Goal: Transaction & Acquisition: Purchase product/service

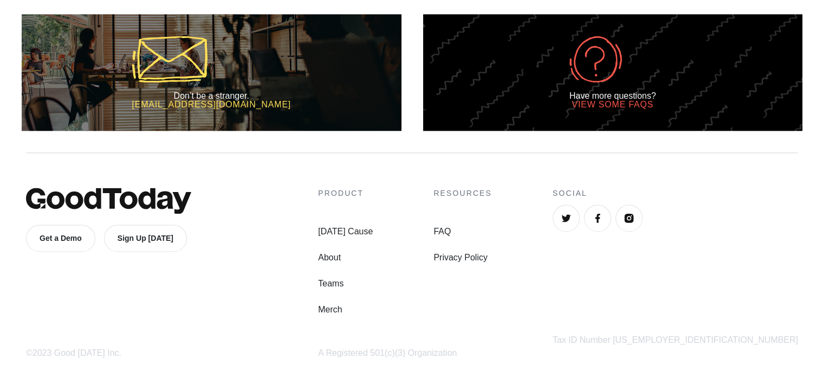
scroll to position [1647, 0]
click at [373, 238] on link "[DATE] Cause" at bounding box center [345, 231] width 55 height 13
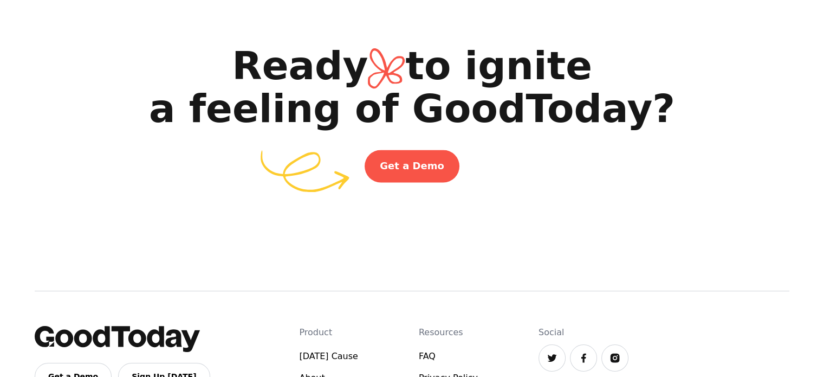
scroll to position [1841, 0]
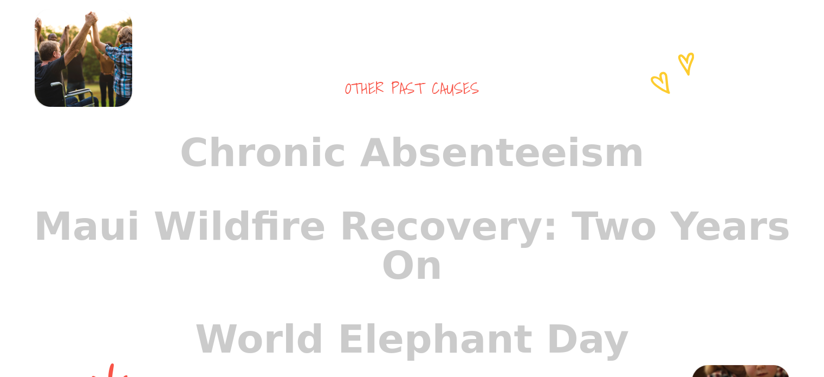
drag, startPoint x: 830, startPoint y: 327, endPoint x: 822, endPoint y: 181, distance: 146.5
click at [822, 181] on html "Today's Cause About FAQ Teams Log In Join Today's Cause About Teams FAQ Sign Up…" at bounding box center [412, 248] width 824 height 2286
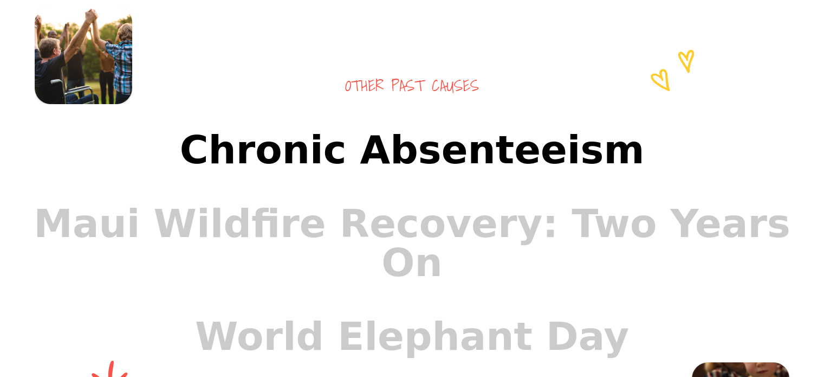
click at [552, 185] on link "Chronic Absenteeism" at bounding box center [412, 150] width 781 height 74
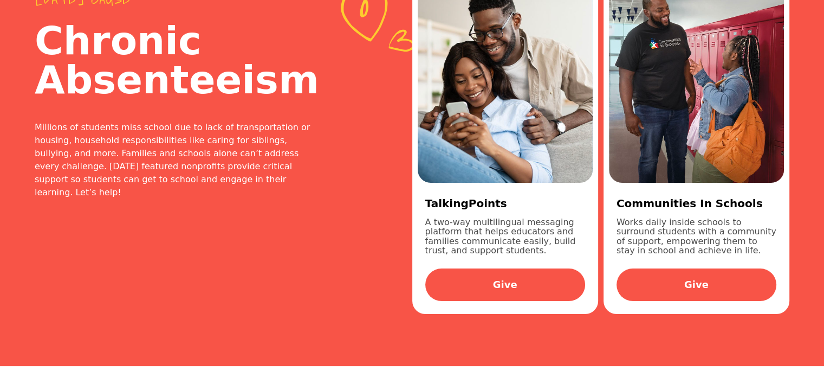
scroll to position [48, 0]
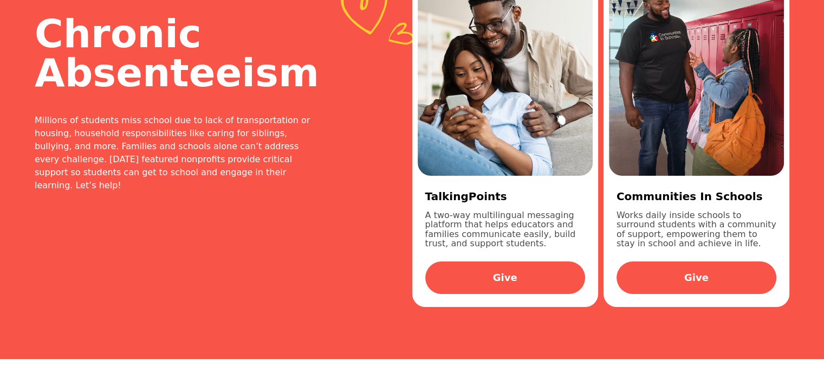
scroll to position [82, 0]
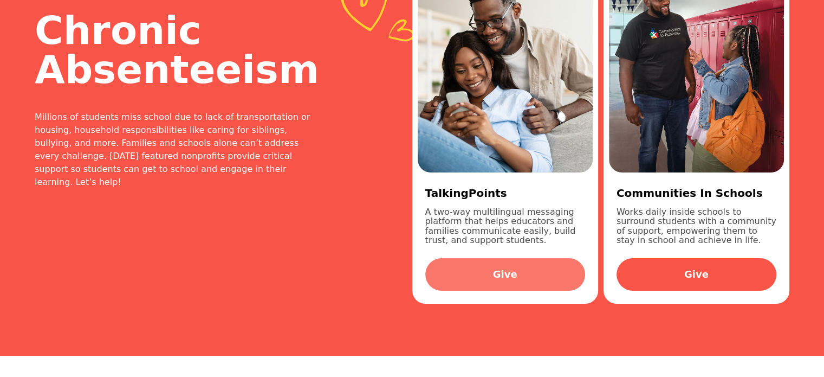
click at [538, 270] on link "Give" at bounding box center [505, 274] width 160 height 33
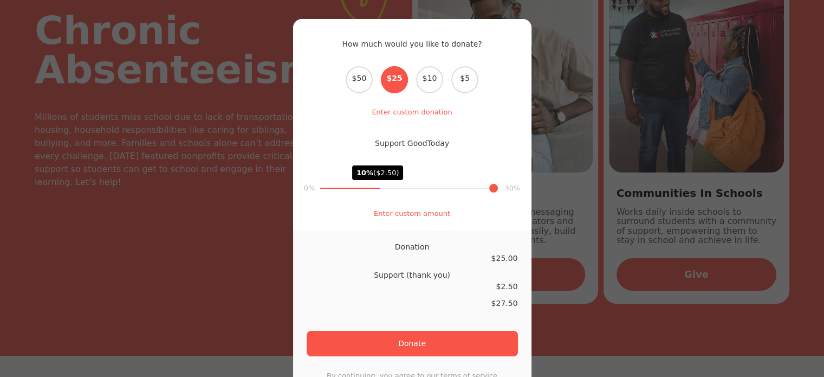
click at [240, 223] on div "How much would you like to donate? Select the donation amount $50 $25 $10 $5 En…" at bounding box center [412, 188] width 824 height 377
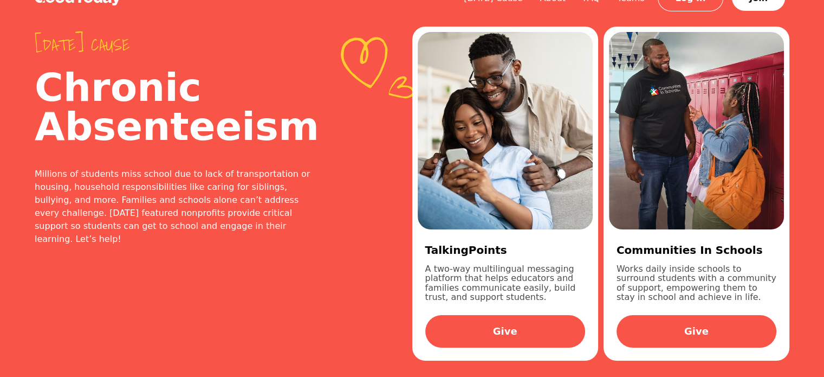
scroll to position [0, 0]
